Goal: Transaction & Acquisition: Purchase product/service

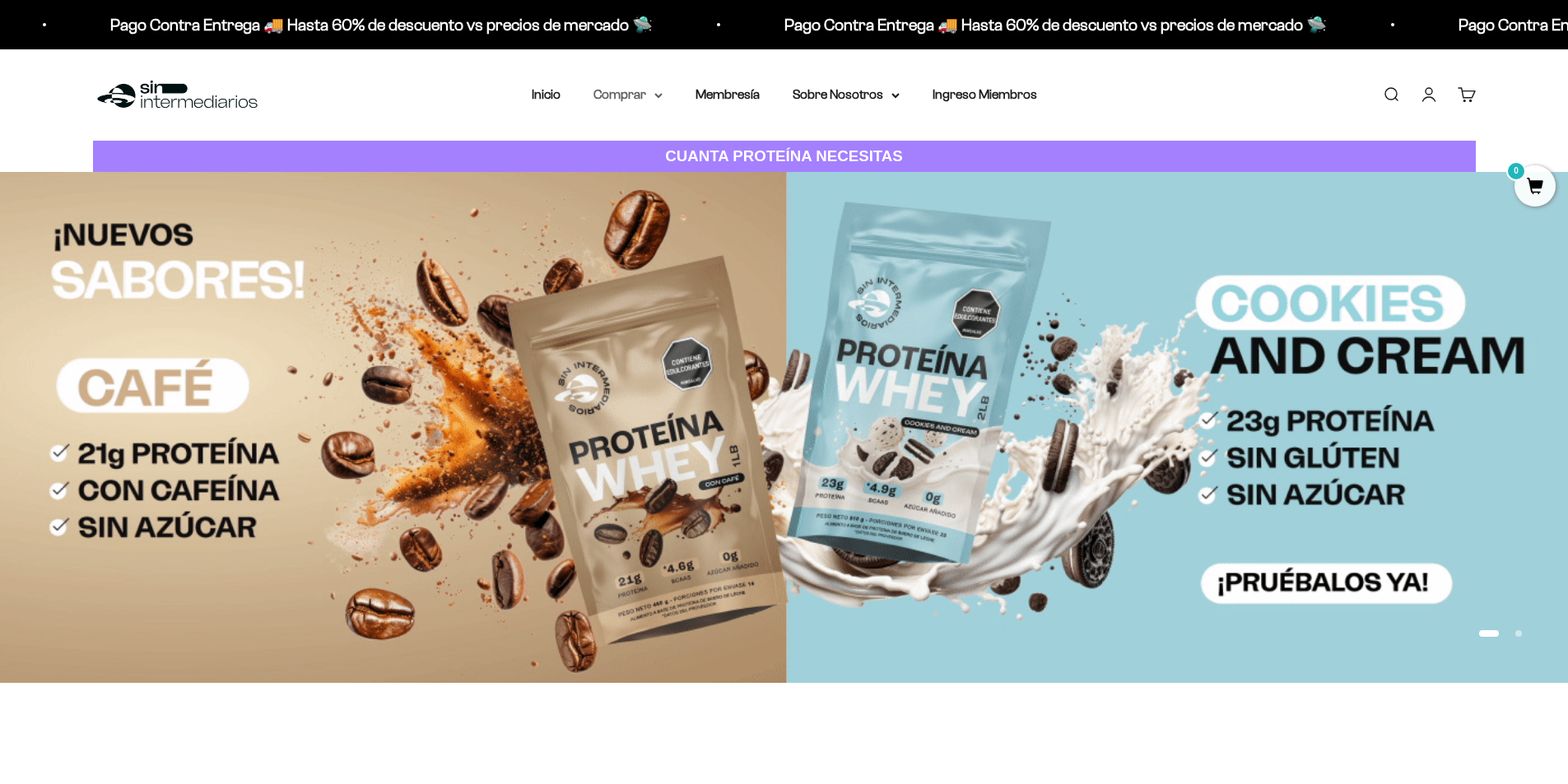
click at [635, 91] on summary "Comprar" at bounding box center [628, 94] width 69 height 21
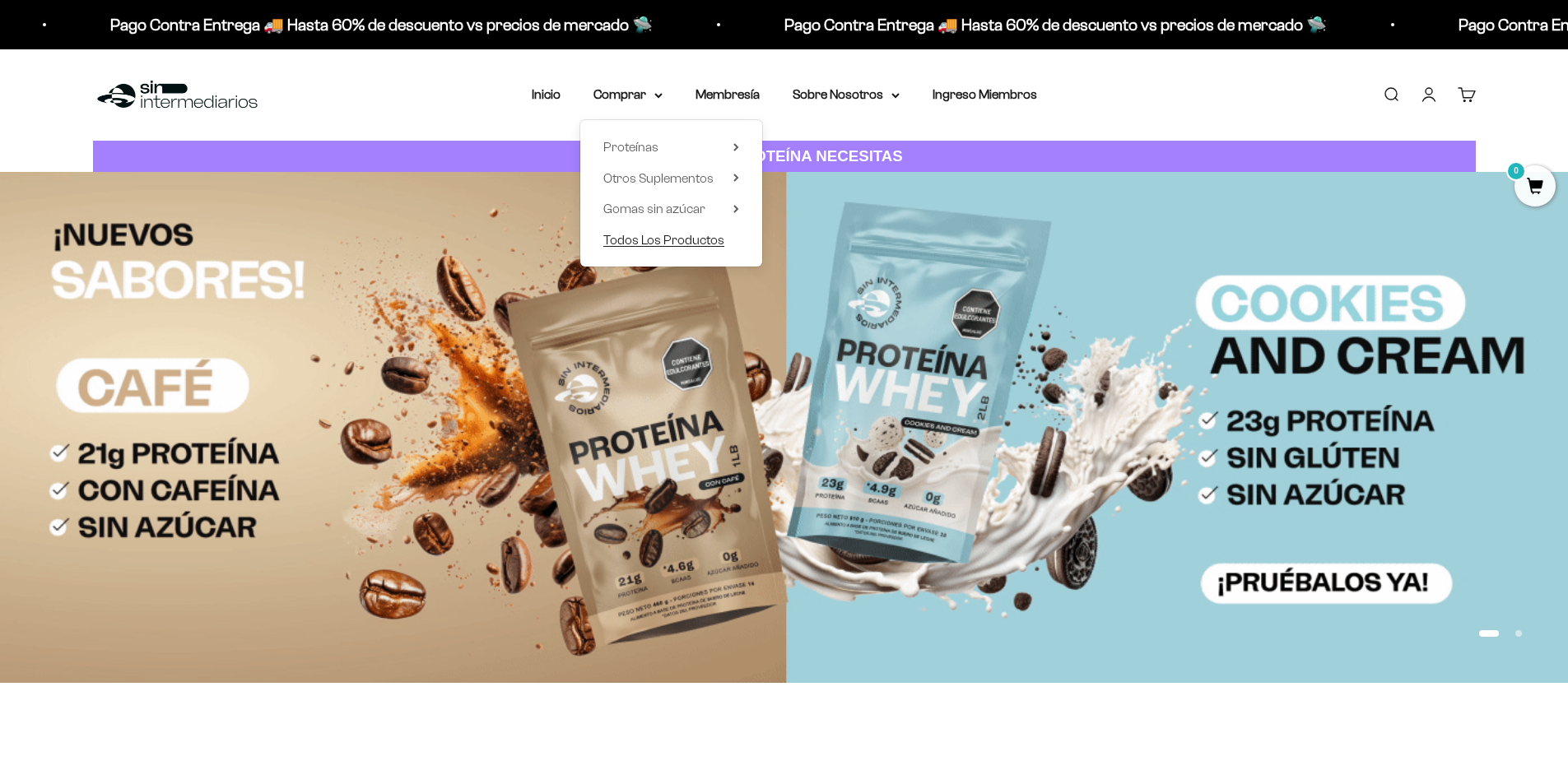
click at [679, 233] on span "Todos Los Productos" at bounding box center [663, 239] width 121 height 14
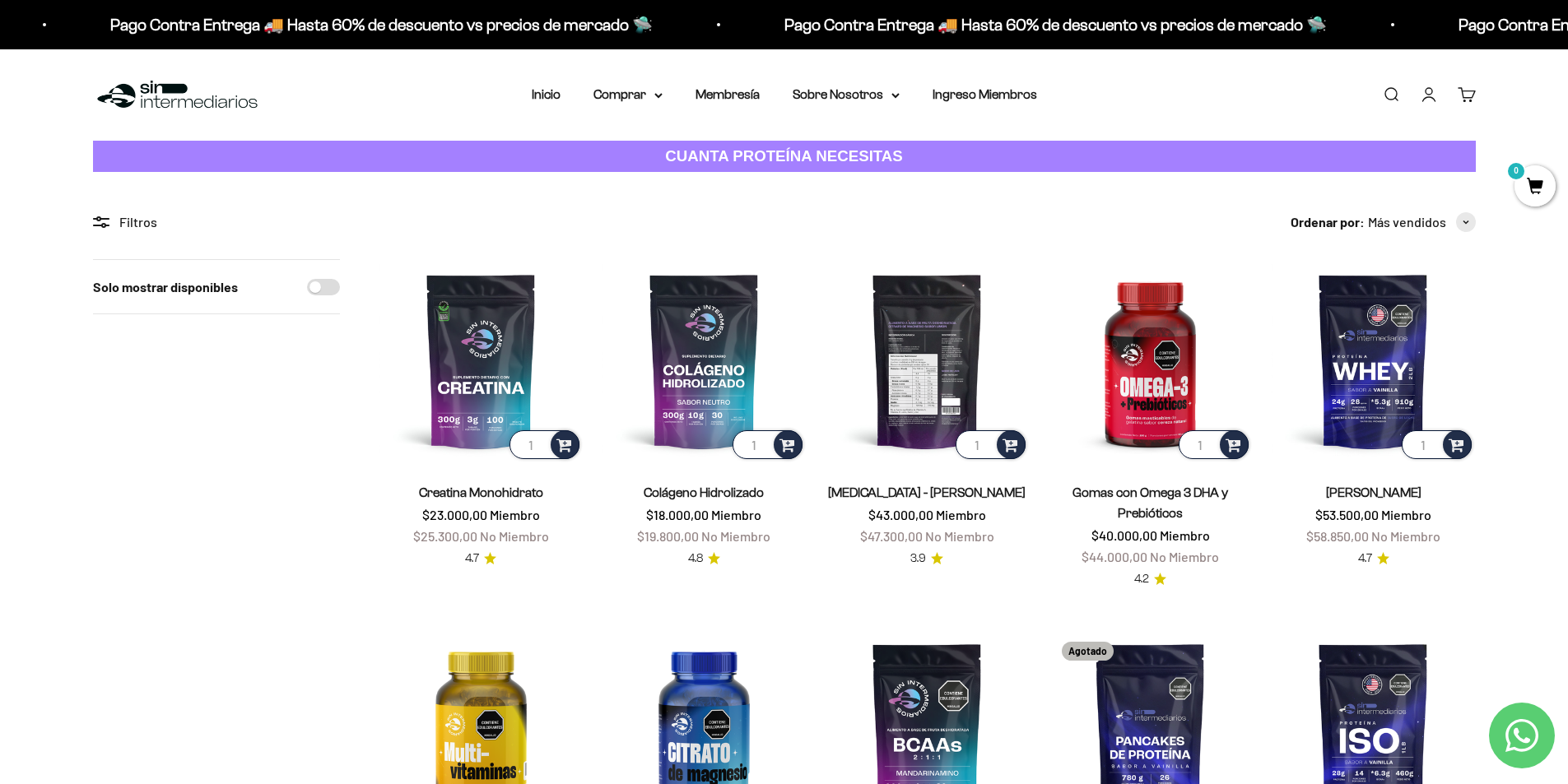
click at [925, 412] on img at bounding box center [927, 361] width 203 height 203
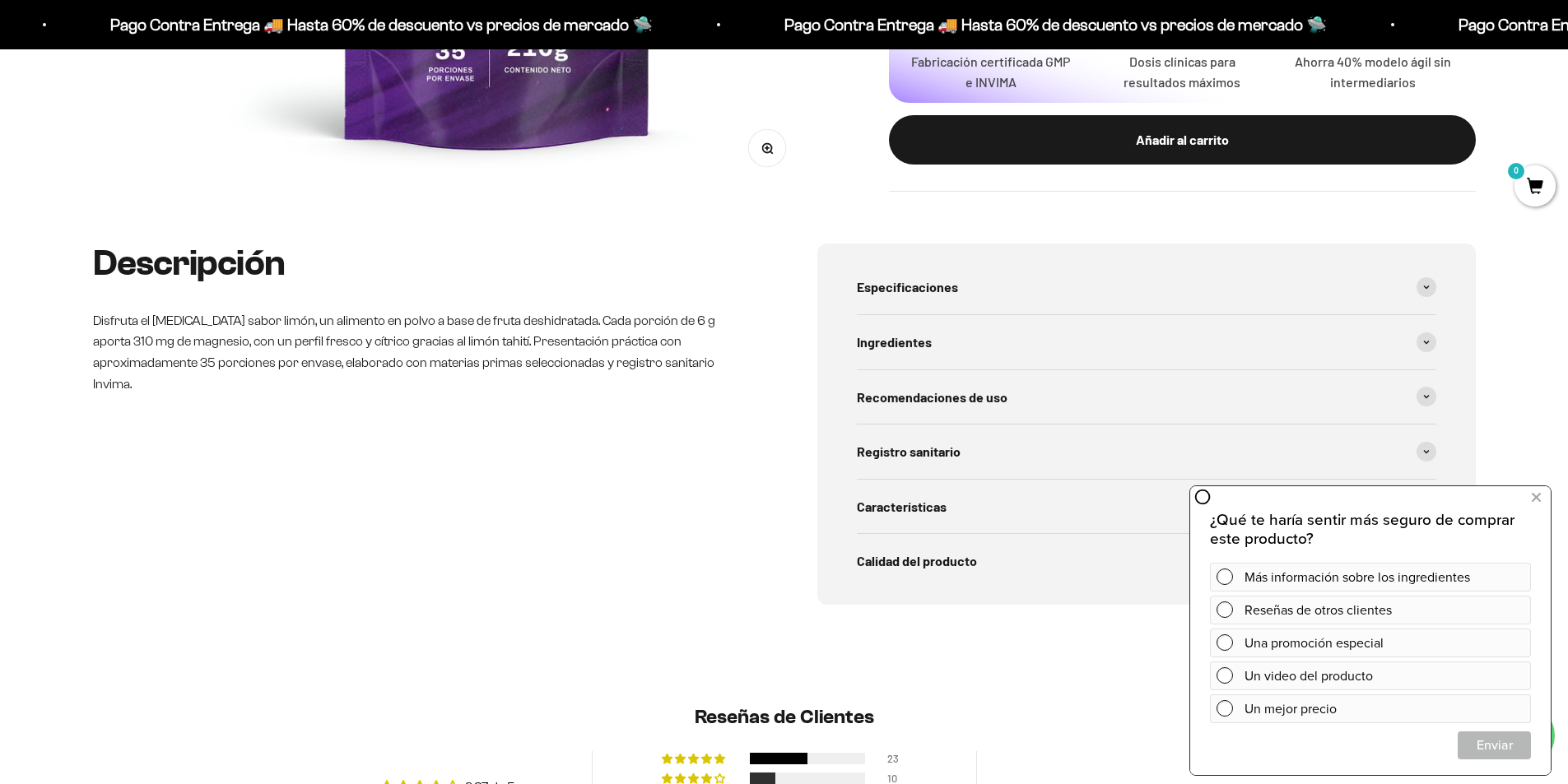
scroll to position [411, 0]
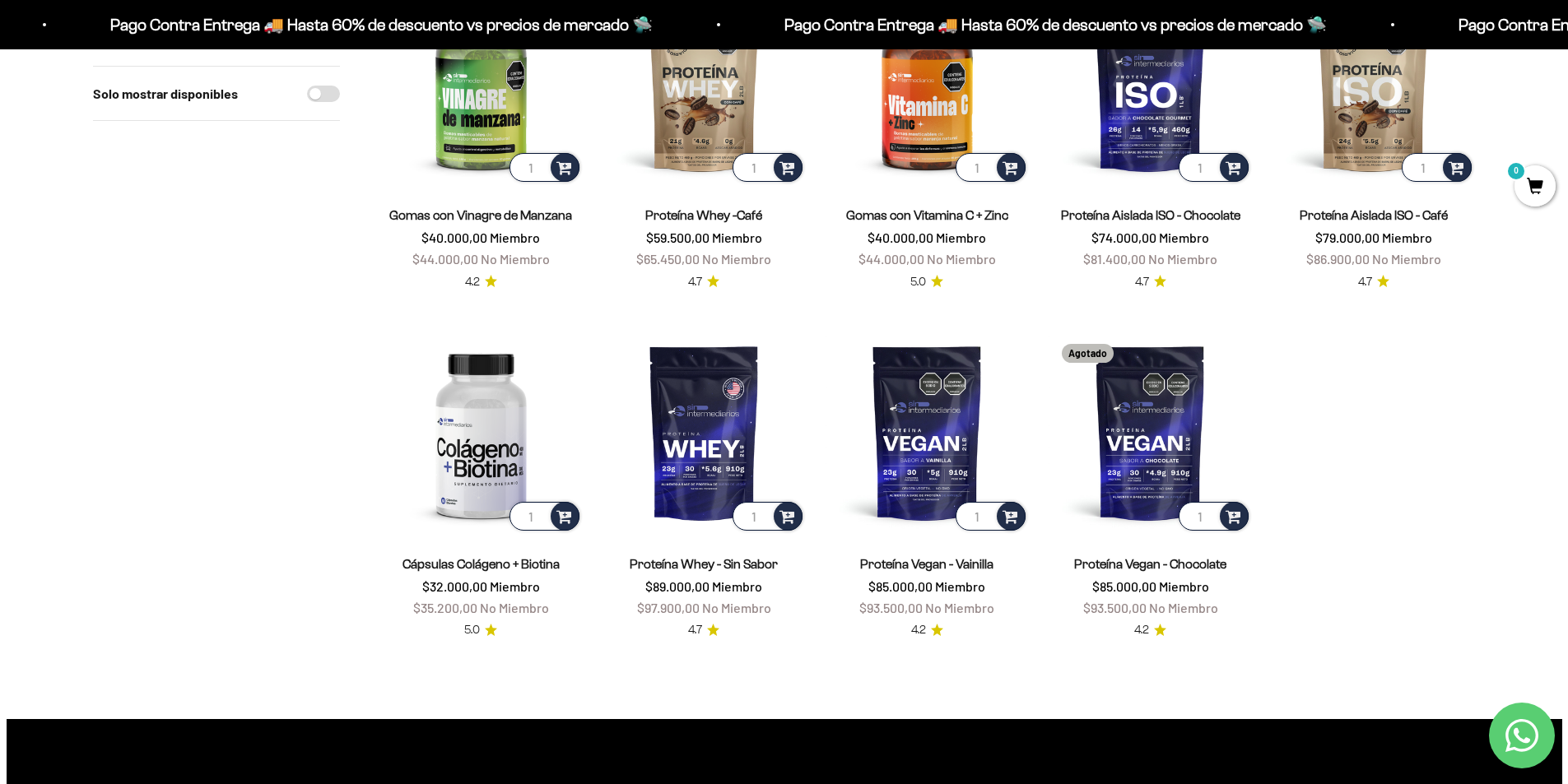
scroll to position [1398, 0]
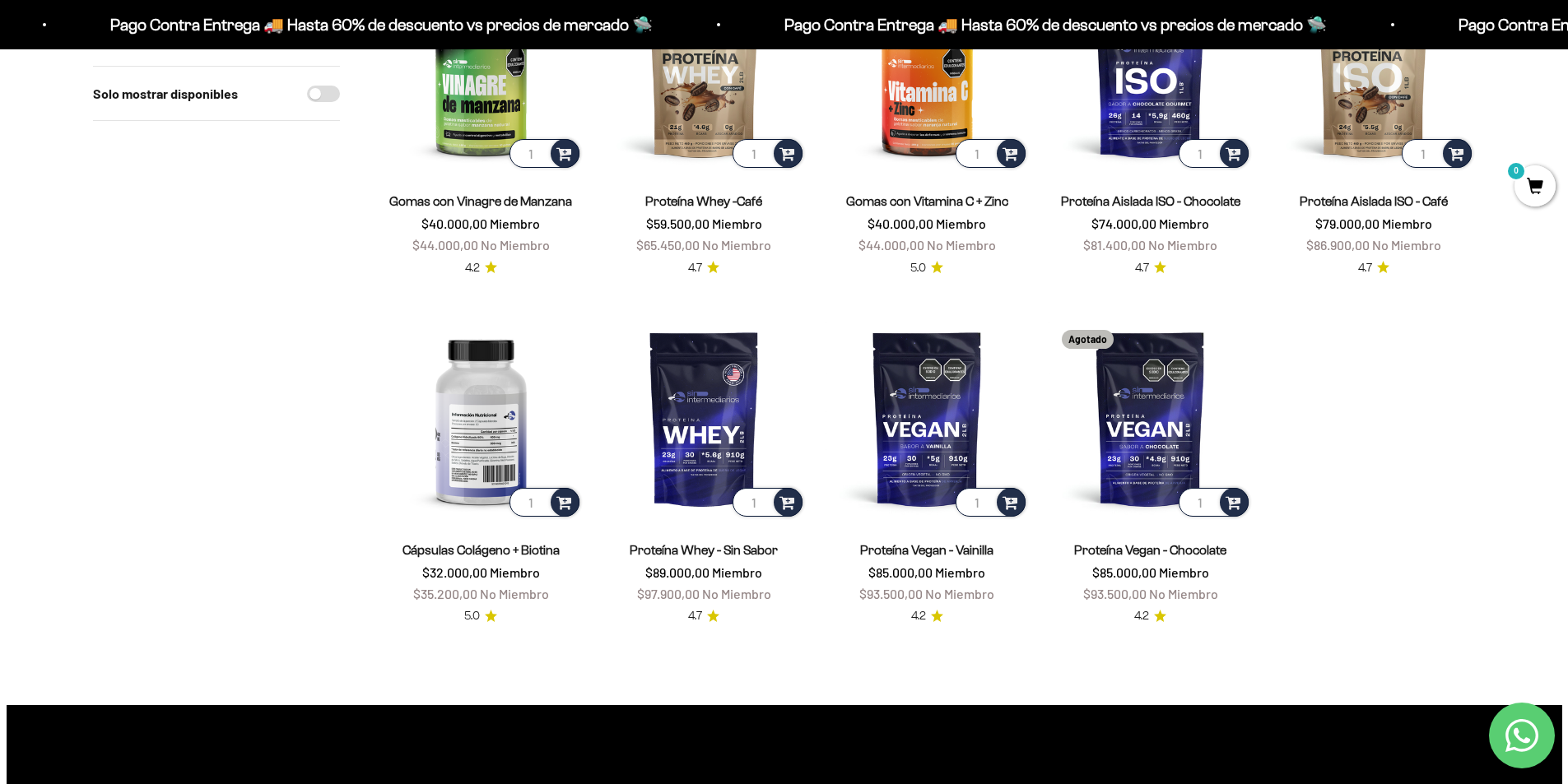
click at [509, 459] on img at bounding box center [481, 418] width 203 height 203
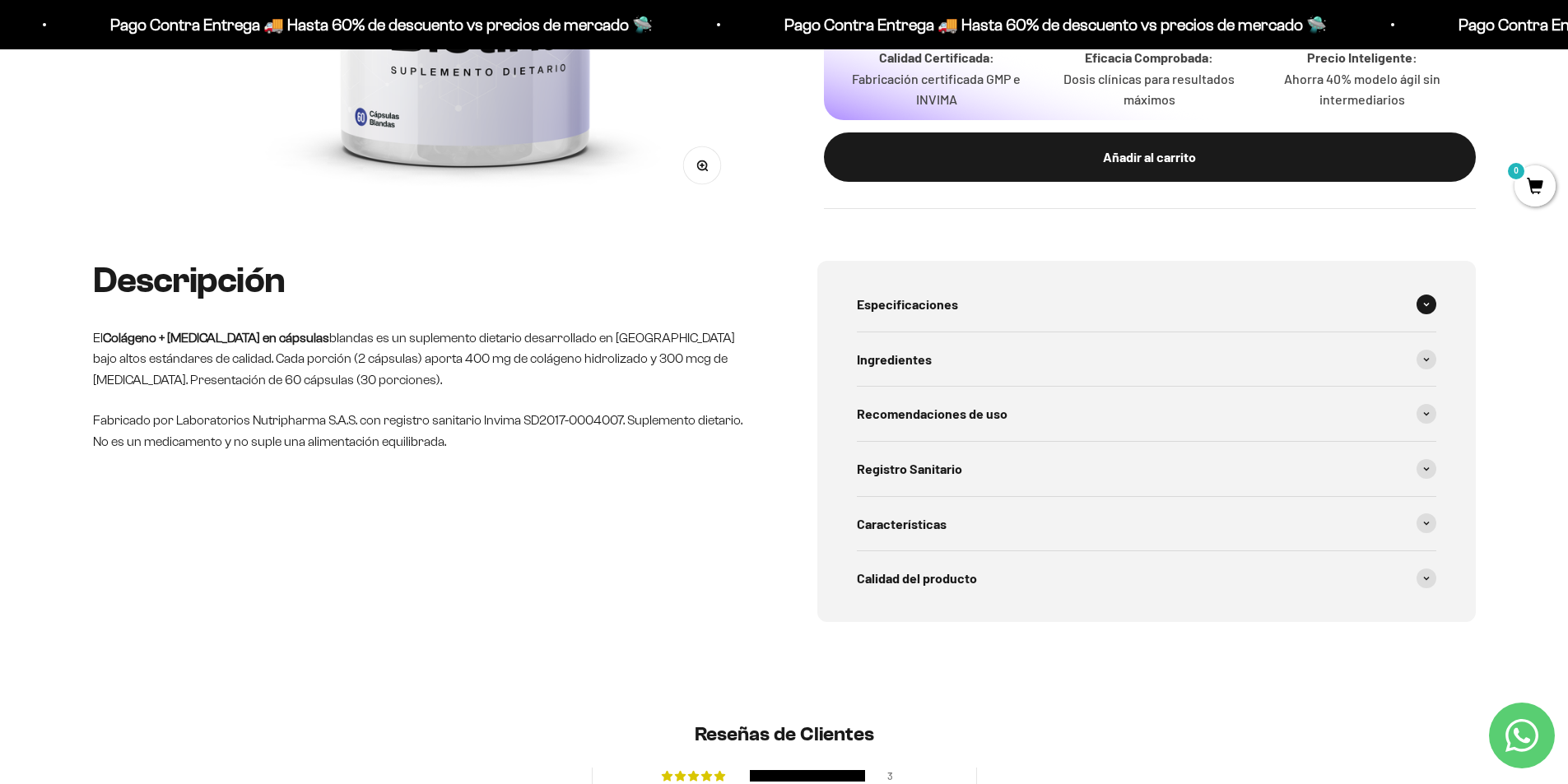
click at [1419, 302] on span at bounding box center [1426, 305] width 20 height 20
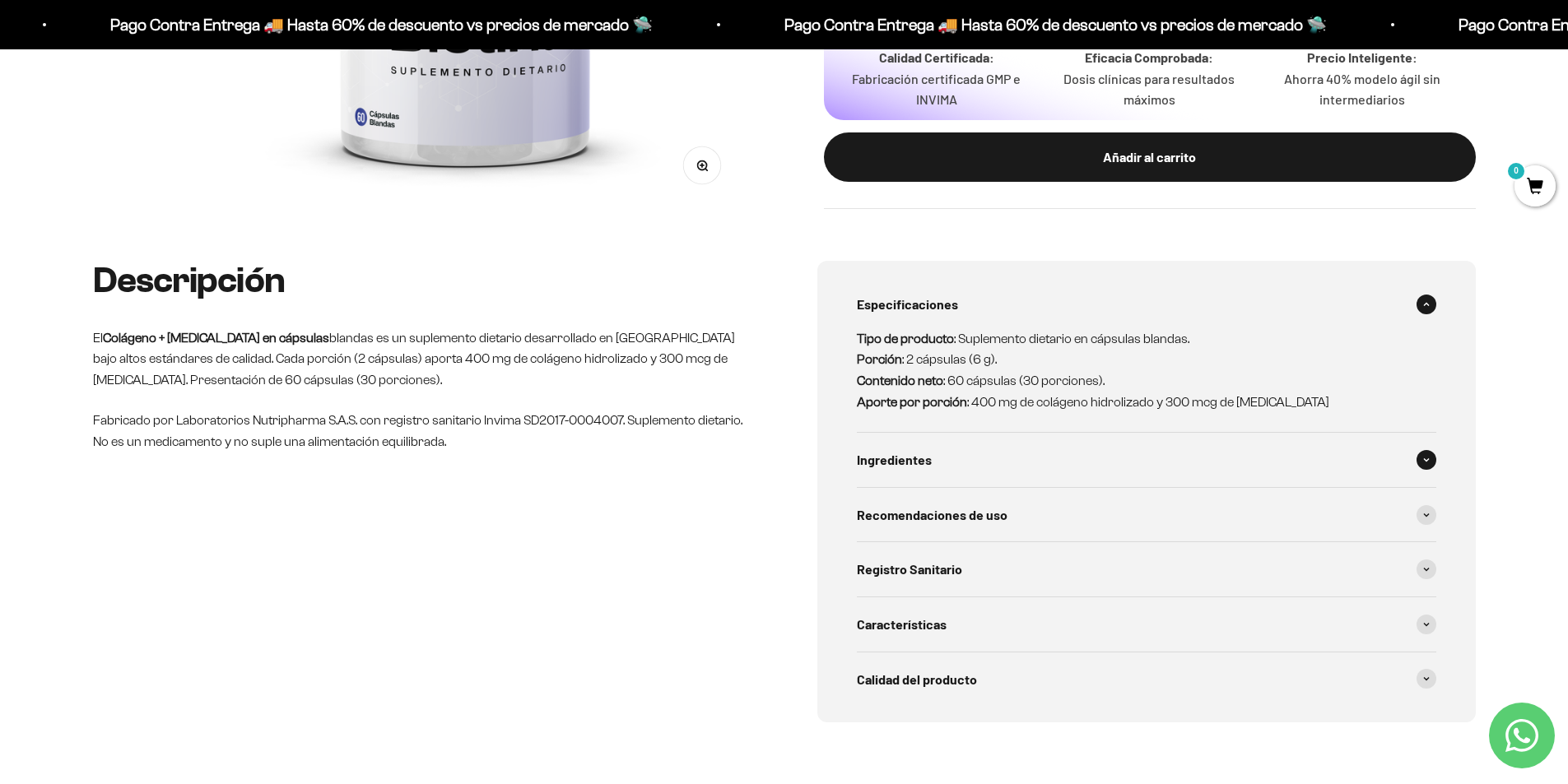
click at [1419, 453] on span at bounding box center [1426, 460] width 20 height 20
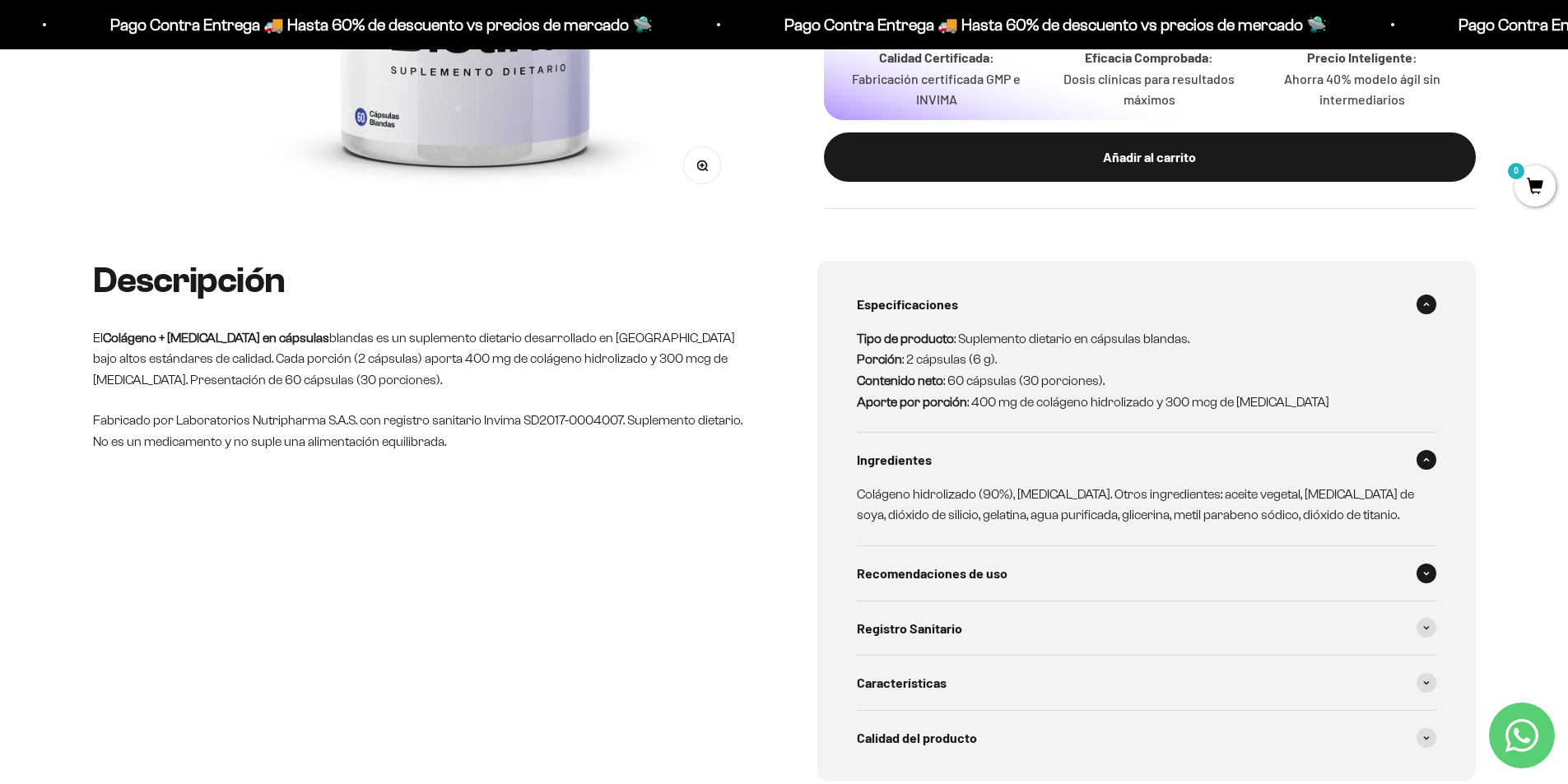
click at [1423, 575] on icon at bounding box center [1426, 573] width 7 height 5
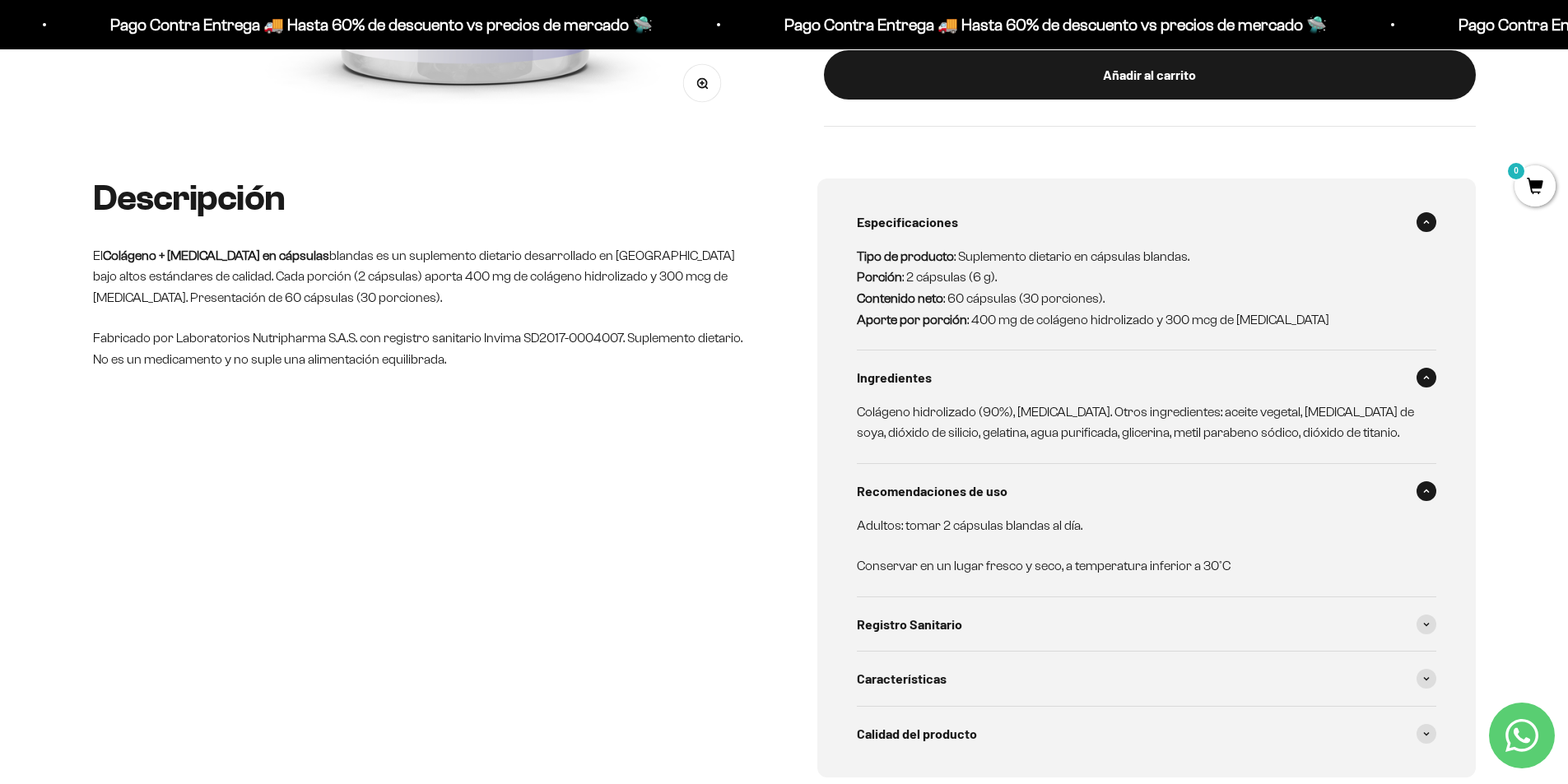
scroll to position [740, 0]
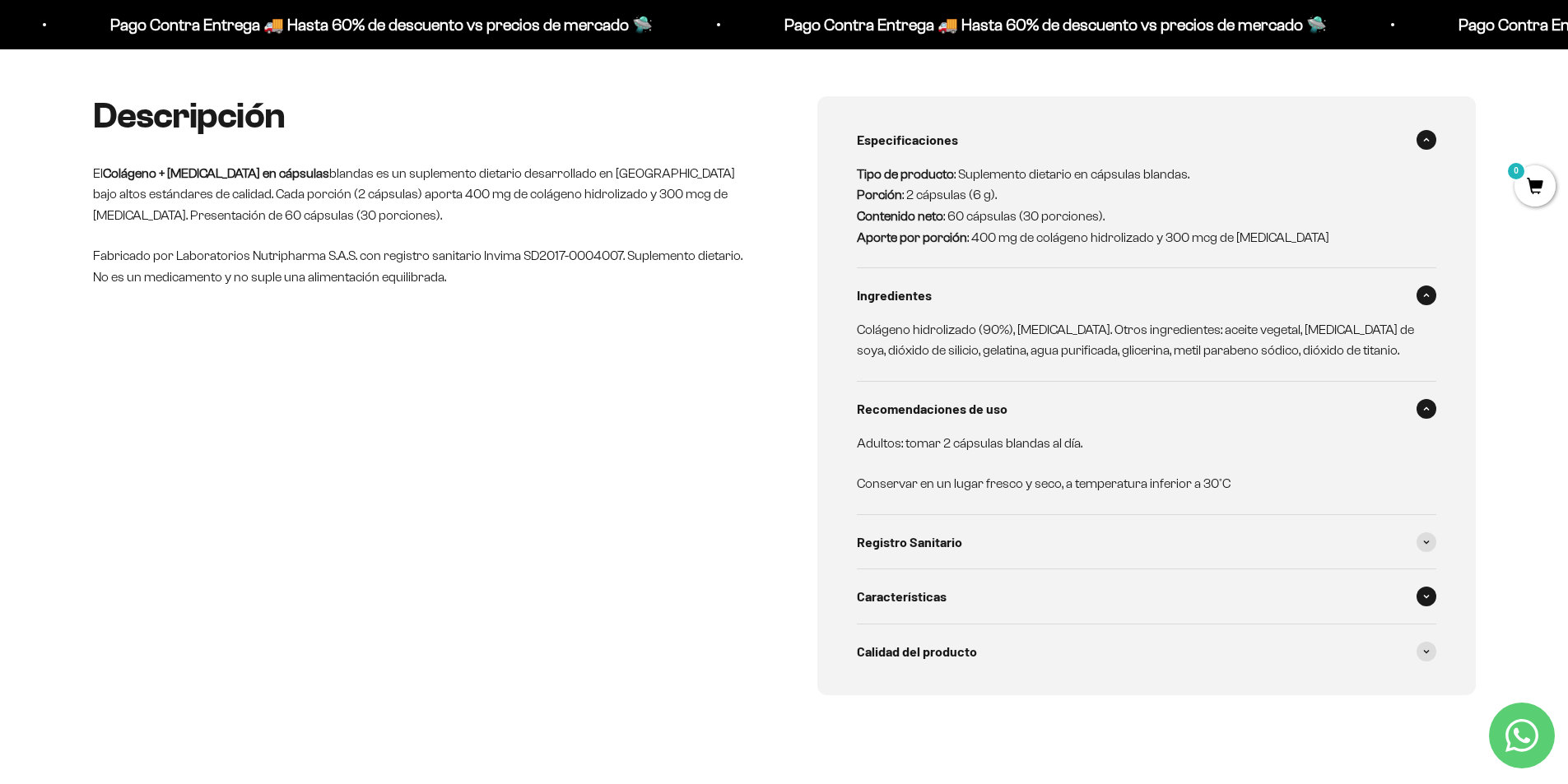
click at [1432, 600] on span at bounding box center [1426, 597] width 20 height 20
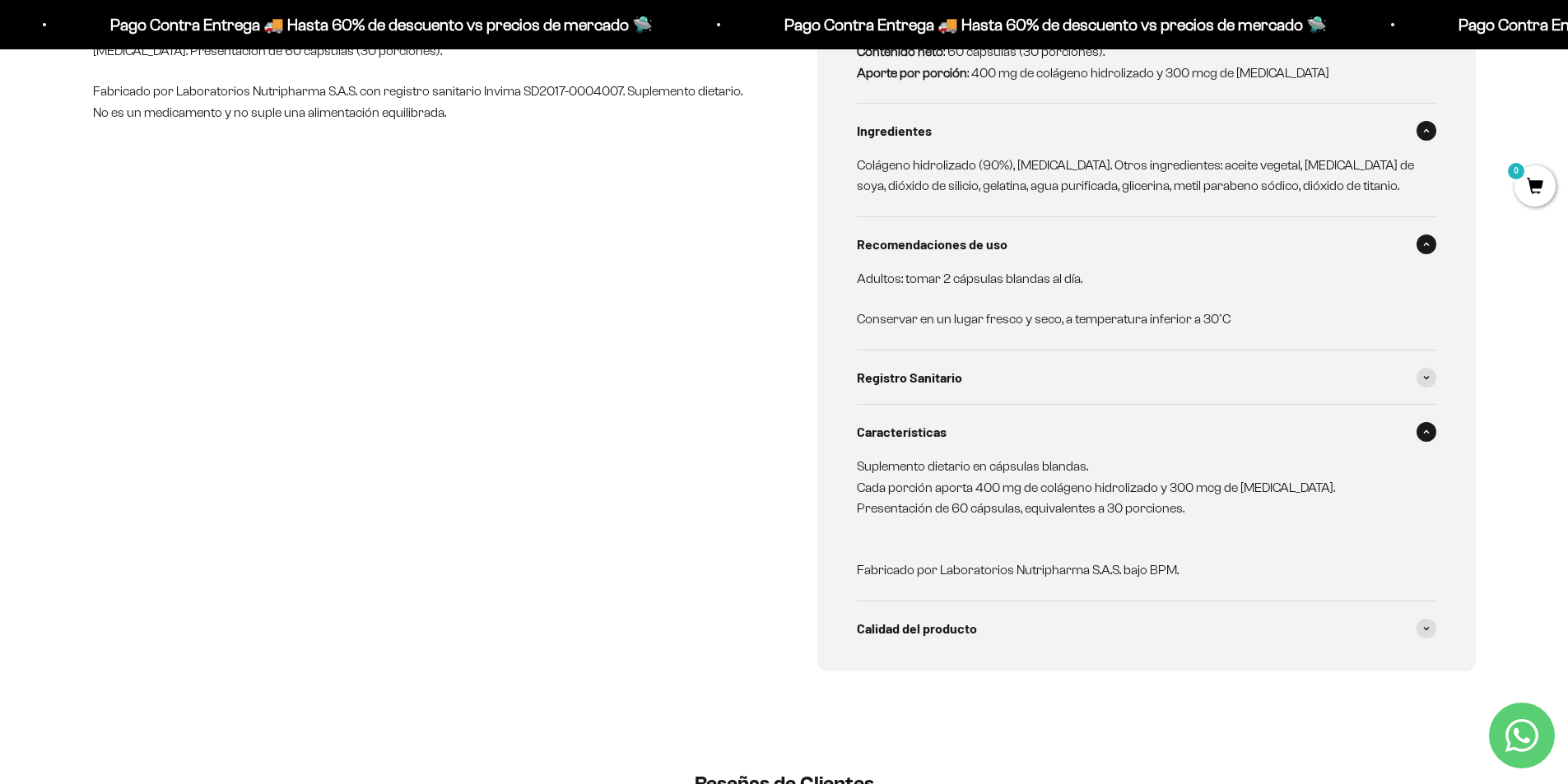
scroll to position [987, 0]
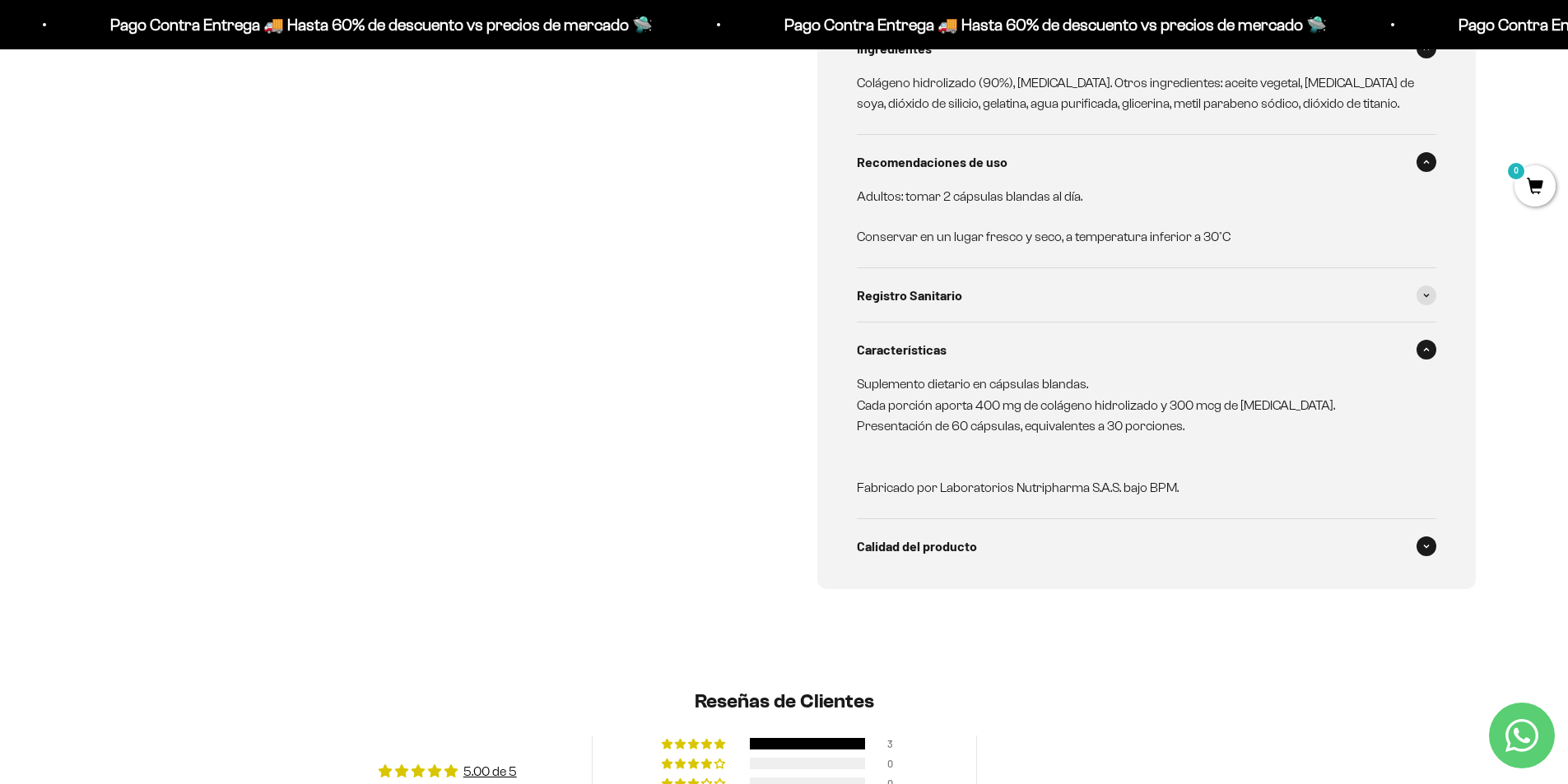
click at [1430, 553] on span at bounding box center [1426, 546] width 20 height 20
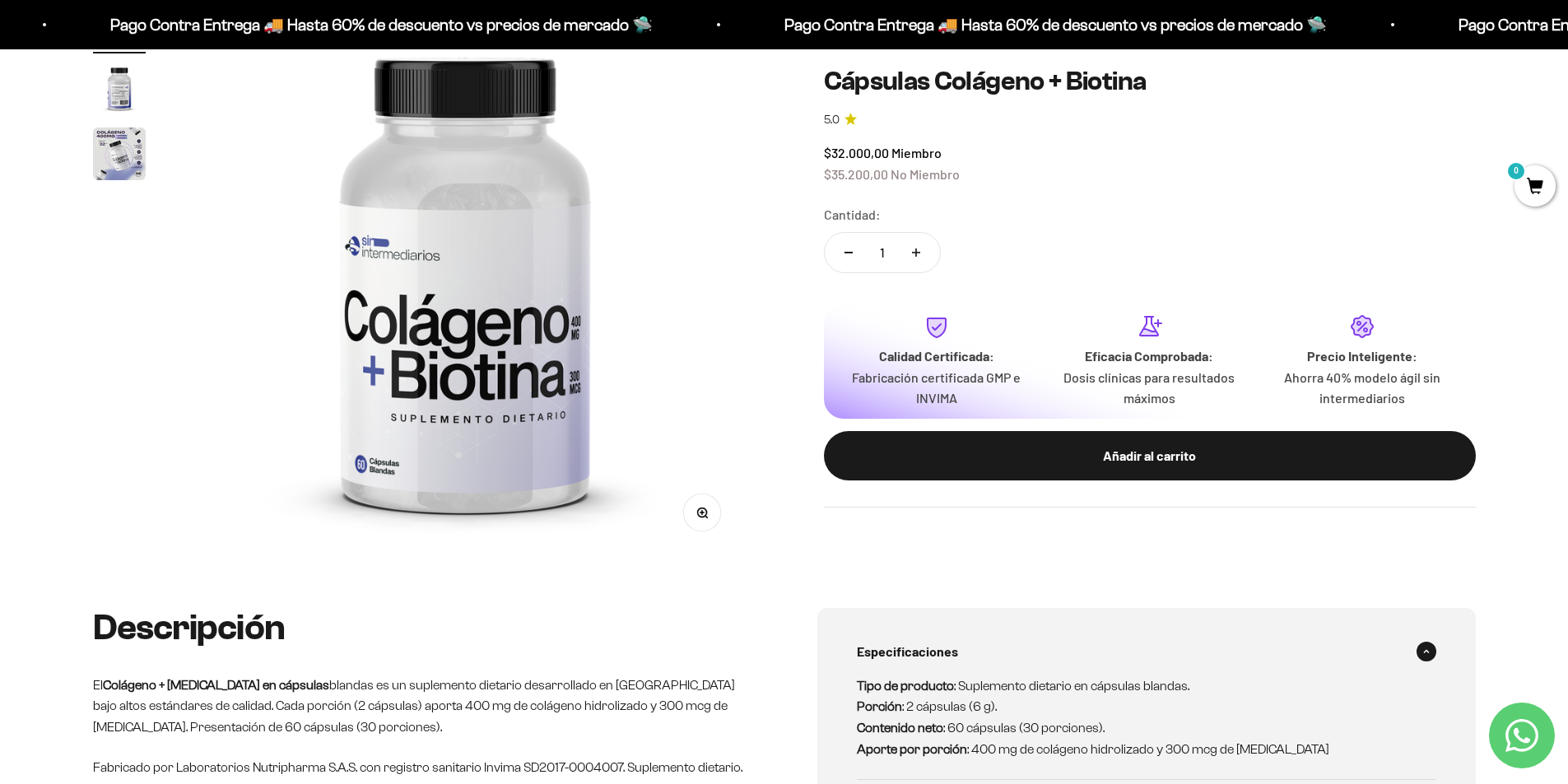
scroll to position [0, 0]
